Goal: Task Accomplishment & Management: Manage account settings

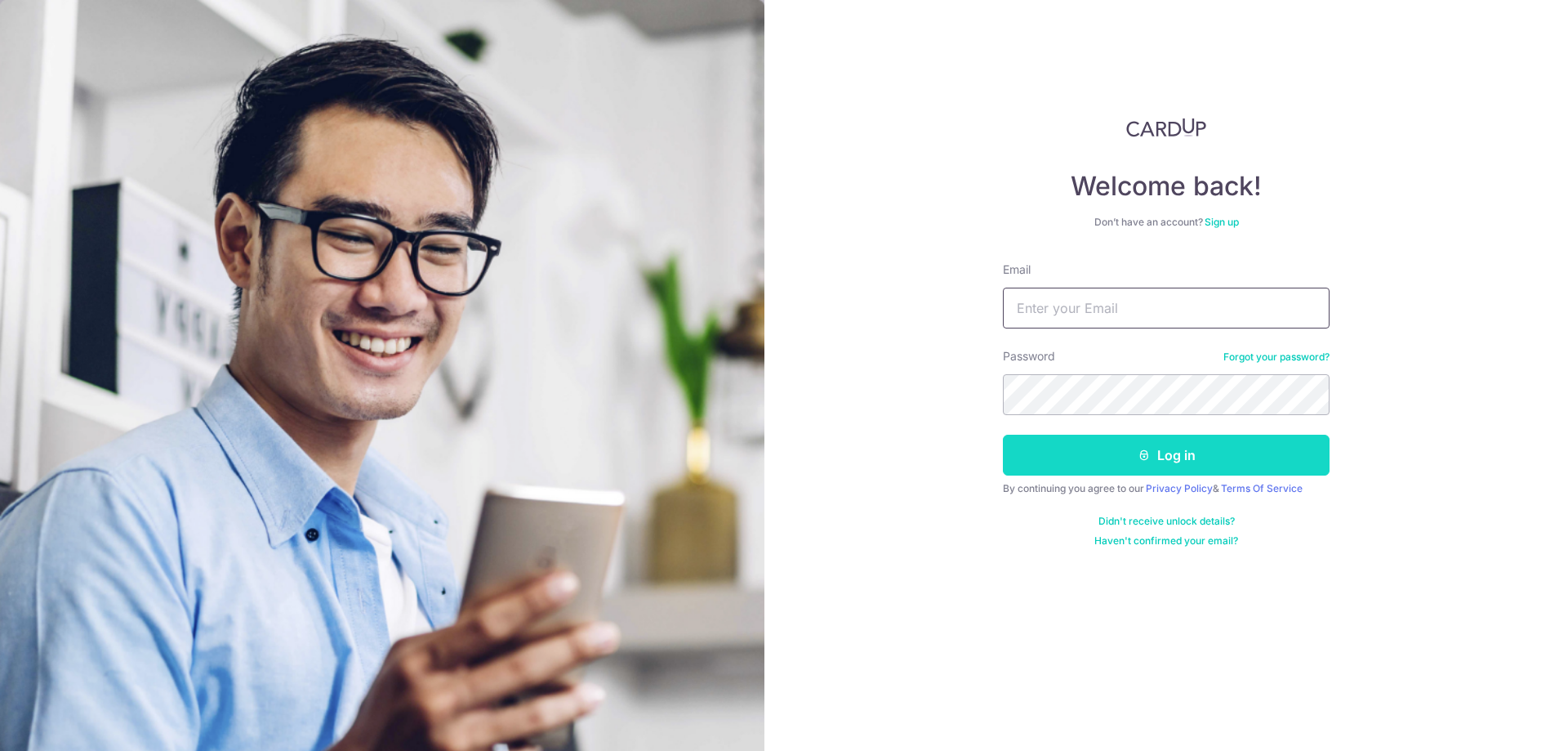
type input "[EMAIL_ADDRESS][DOMAIN_NAME]"
click at [1084, 452] on button "Log in" at bounding box center [1166, 455] width 327 height 41
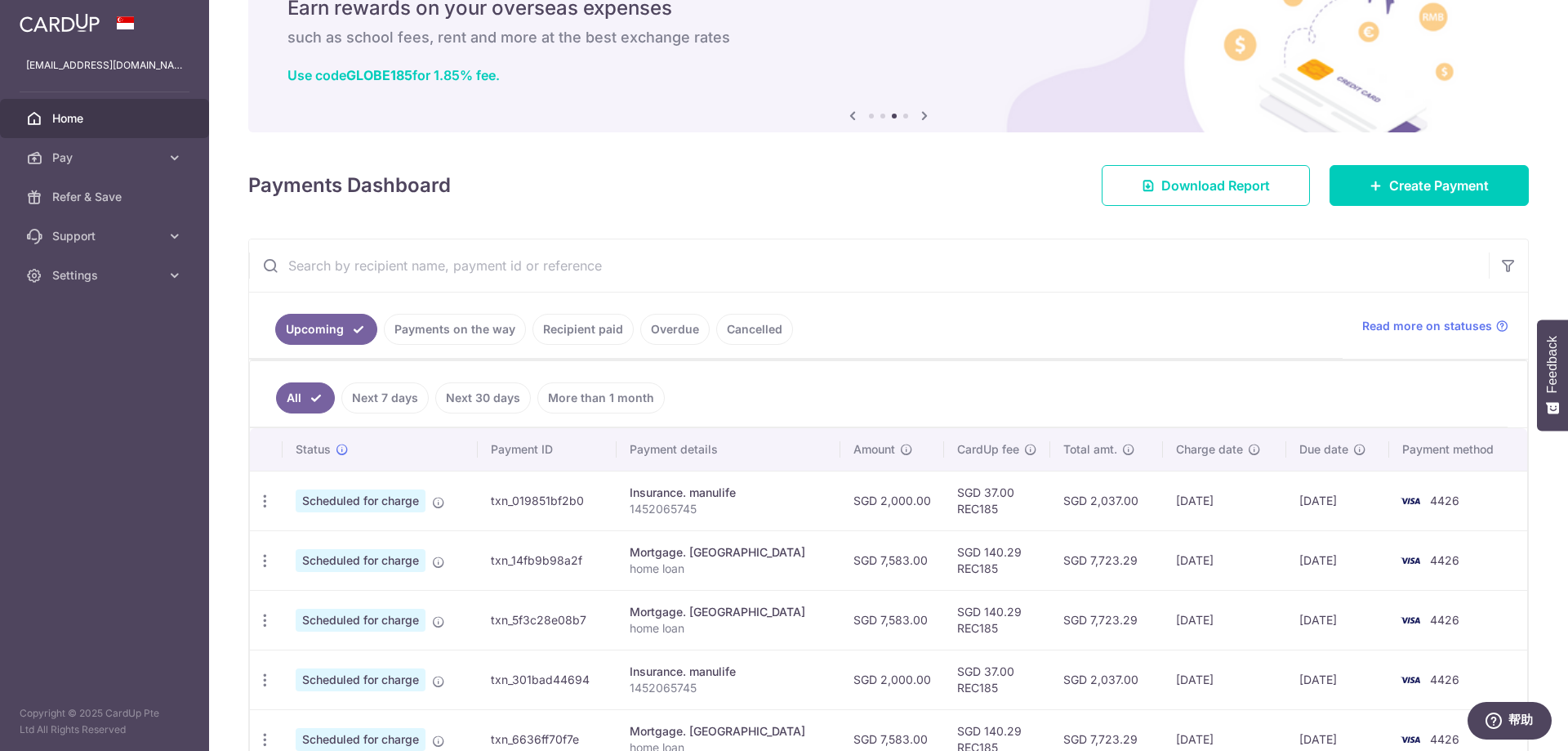
scroll to position [163, 0]
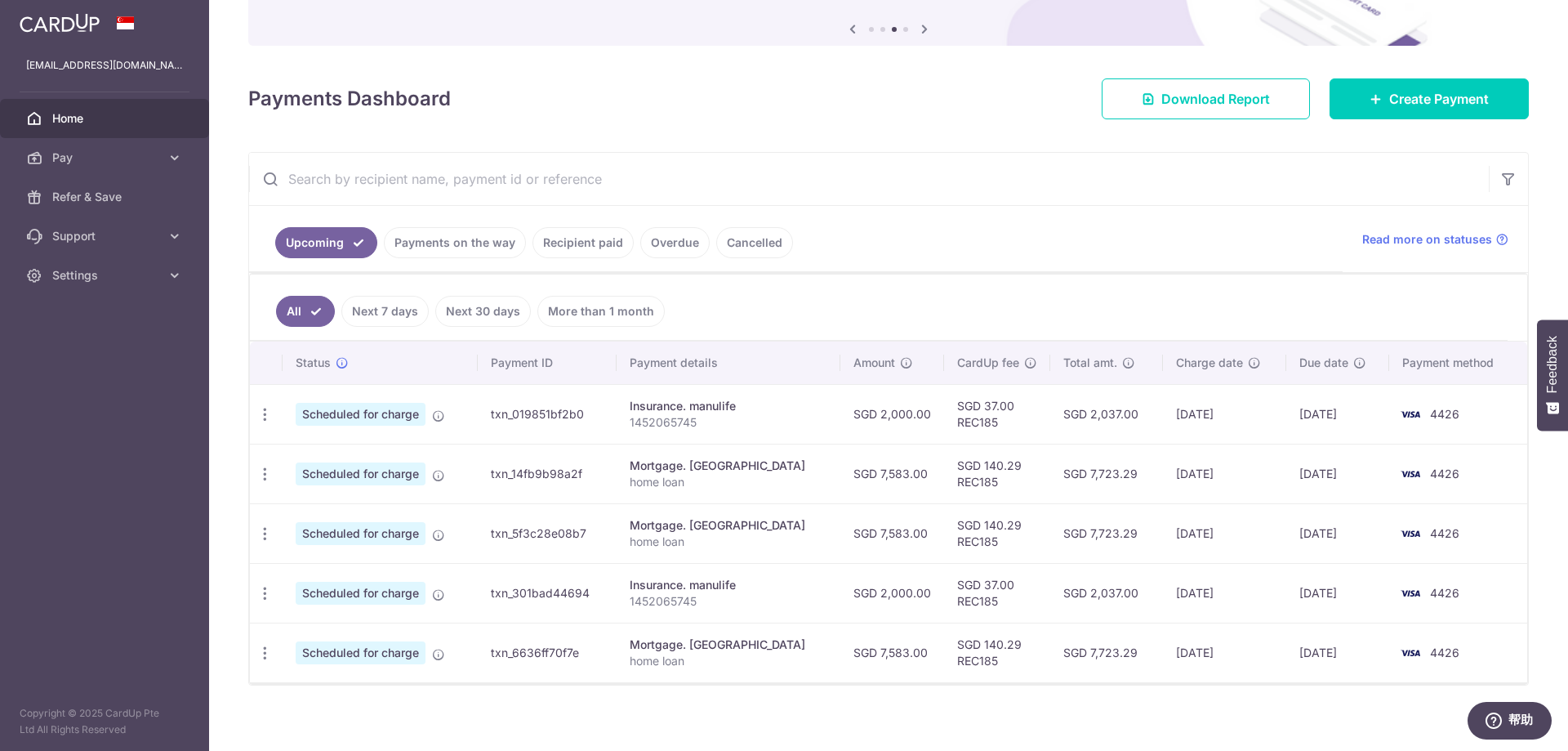
click at [489, 244] on link "Payments on the way" at bounding box center [455, 242] width 142 height 31
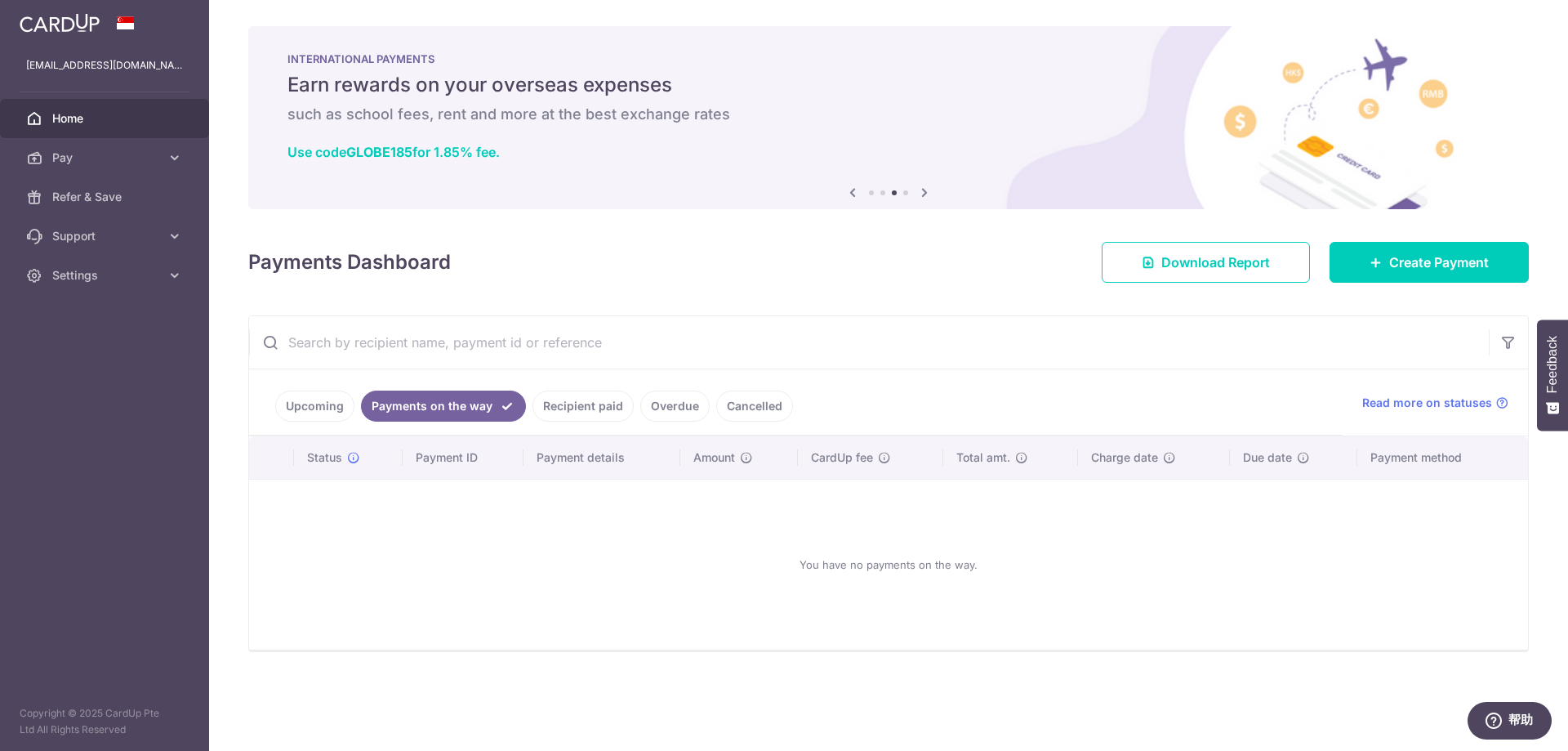
click at [564, 407] on link "Recipient paid" at bounding box center [583, 405] width 101 height 31
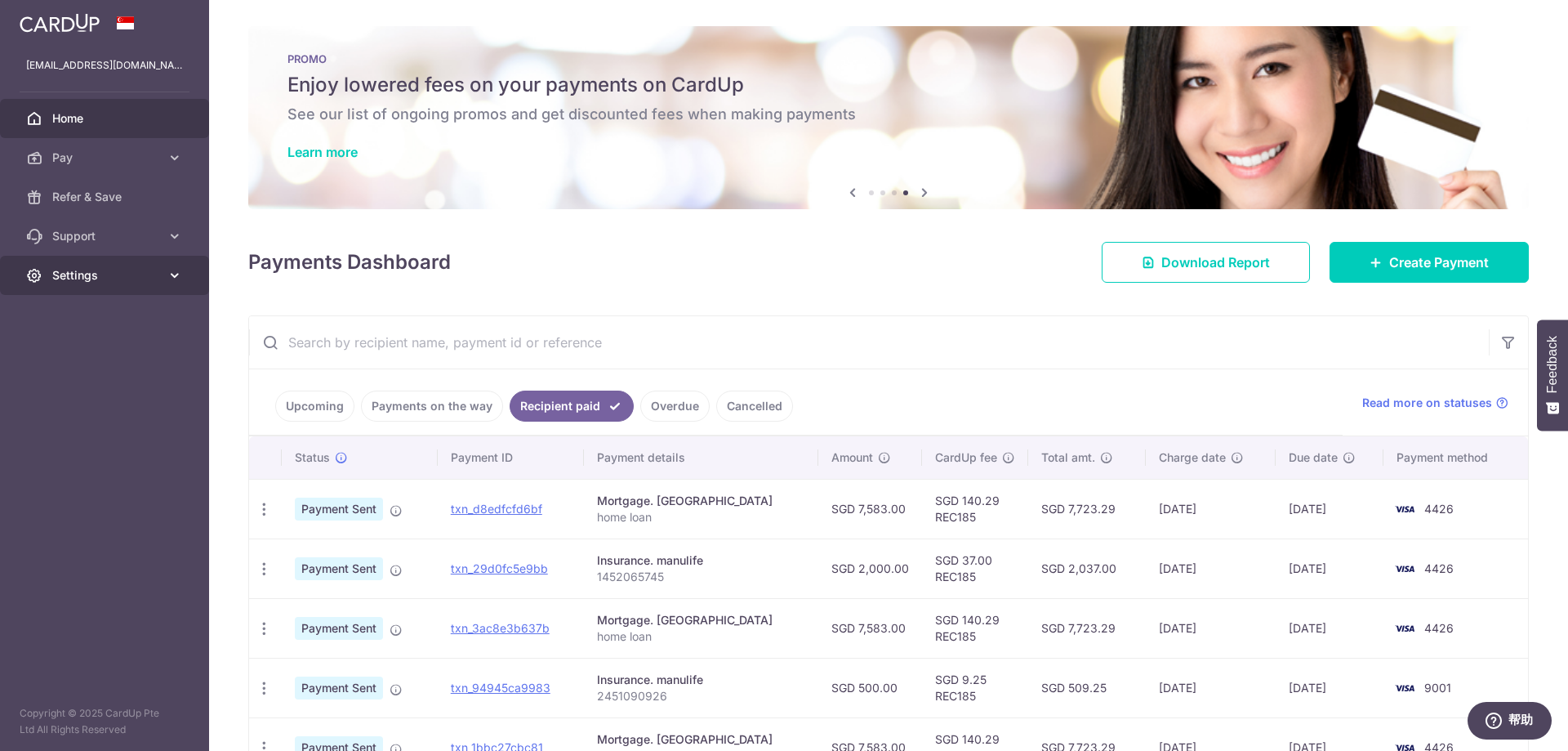
click at [100, 275] on span "Settings" at bounding box center [106, 275] width 108 height 16
click at [80, 353] on span "Logout" at bounding box center [106, 353] width 108 height 16
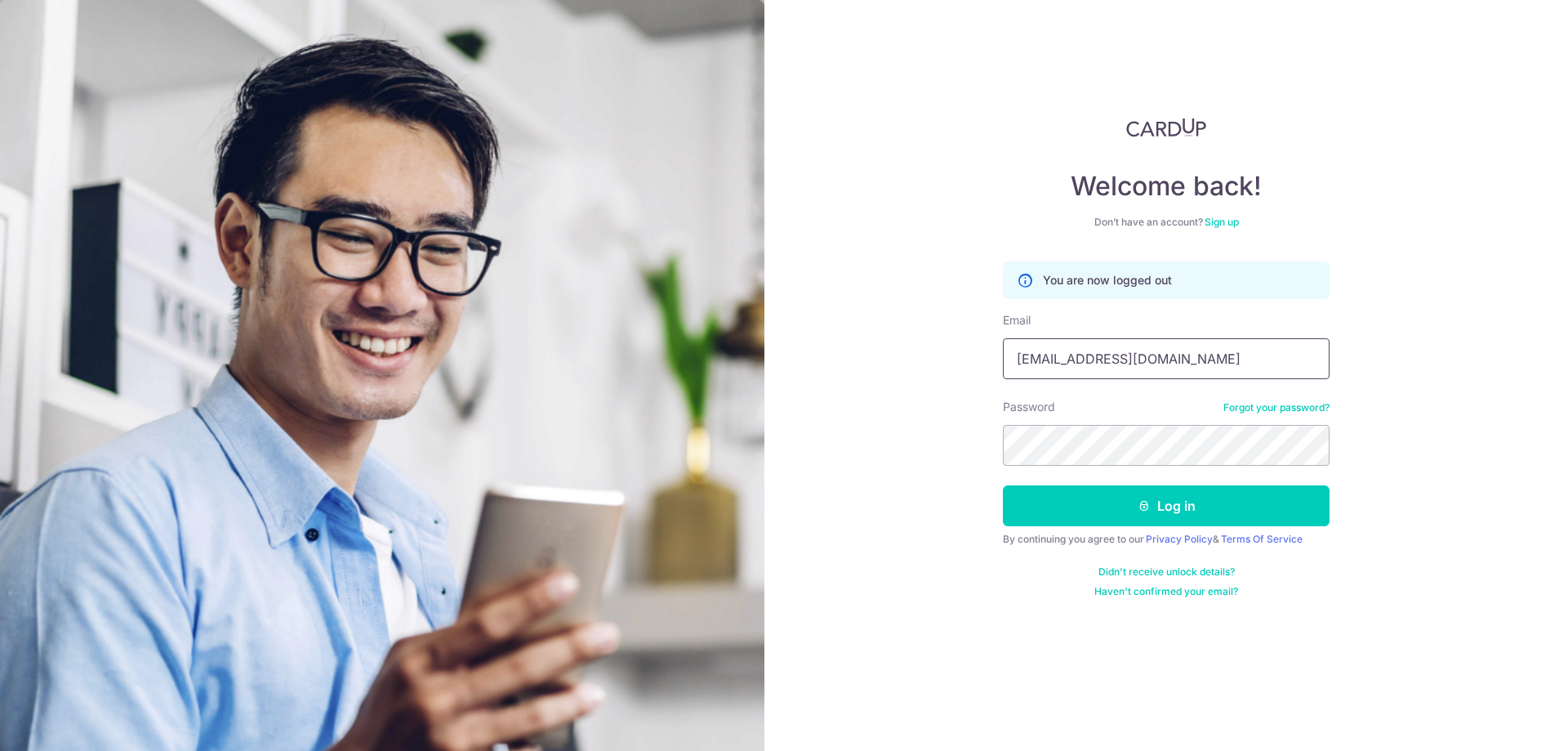
click at [1135, 354] on input "xuc116@gmail.com" at bounding box center [1166, 359] width 327 height 41
type input "[EMAIL_ADDRESS][DOMAIN_NAME]"
click at [1110, 508] on button "Log in" at bounding box center [1166, 506] width 327 height 41
